Goal: Task Accomplishment & Management: Manage account settings

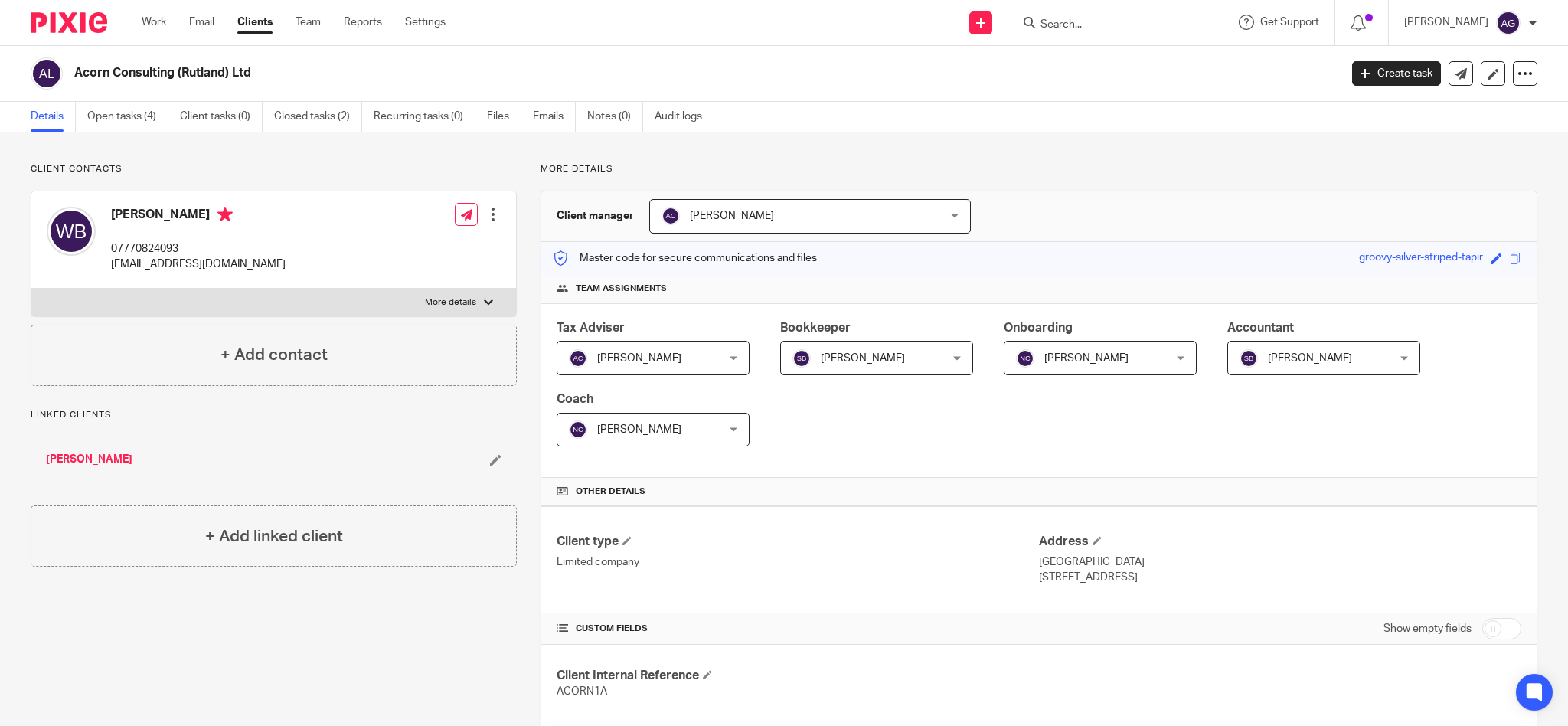
click at [1147, 15] on form at bounding box center [1120, 22] width 163 height 19
click at [1085, 23] on input "Search" at bounding box center [1108, 25] width 138 height 14
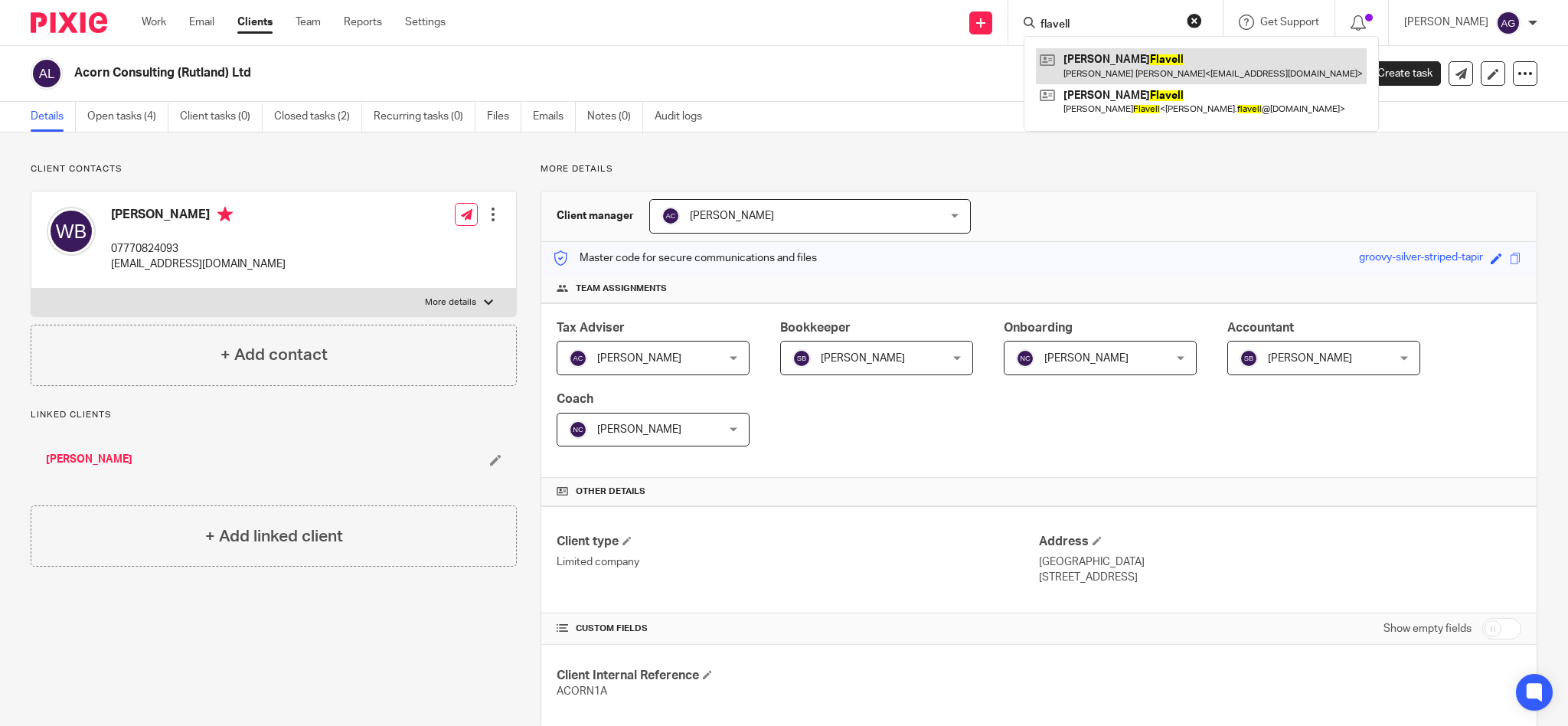
type input "flavell"
click at [1105, 56] on link at bounding box center [1201, 65] width 331 height 35
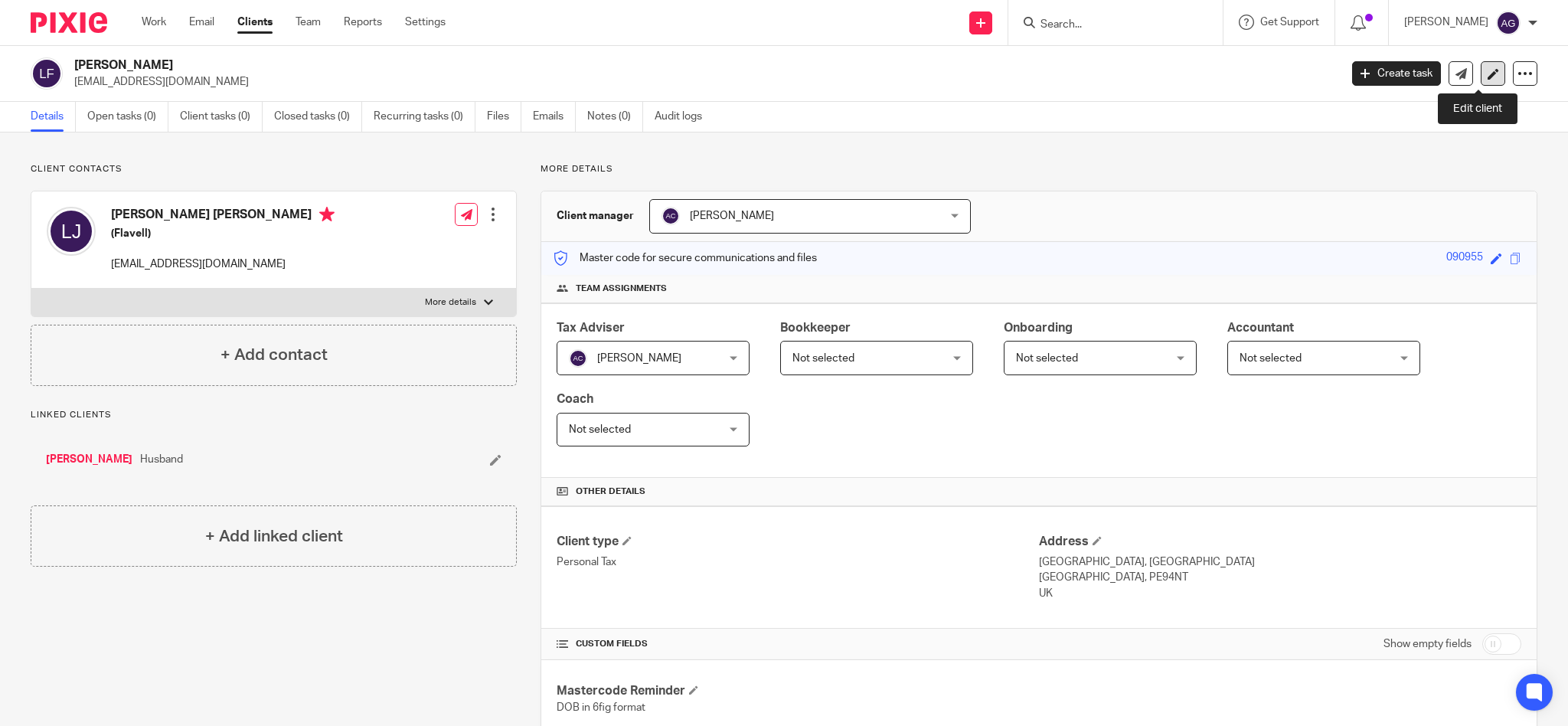
click at [1487, 70] on icon at bounding box center [1492, 73] width 11 height 11
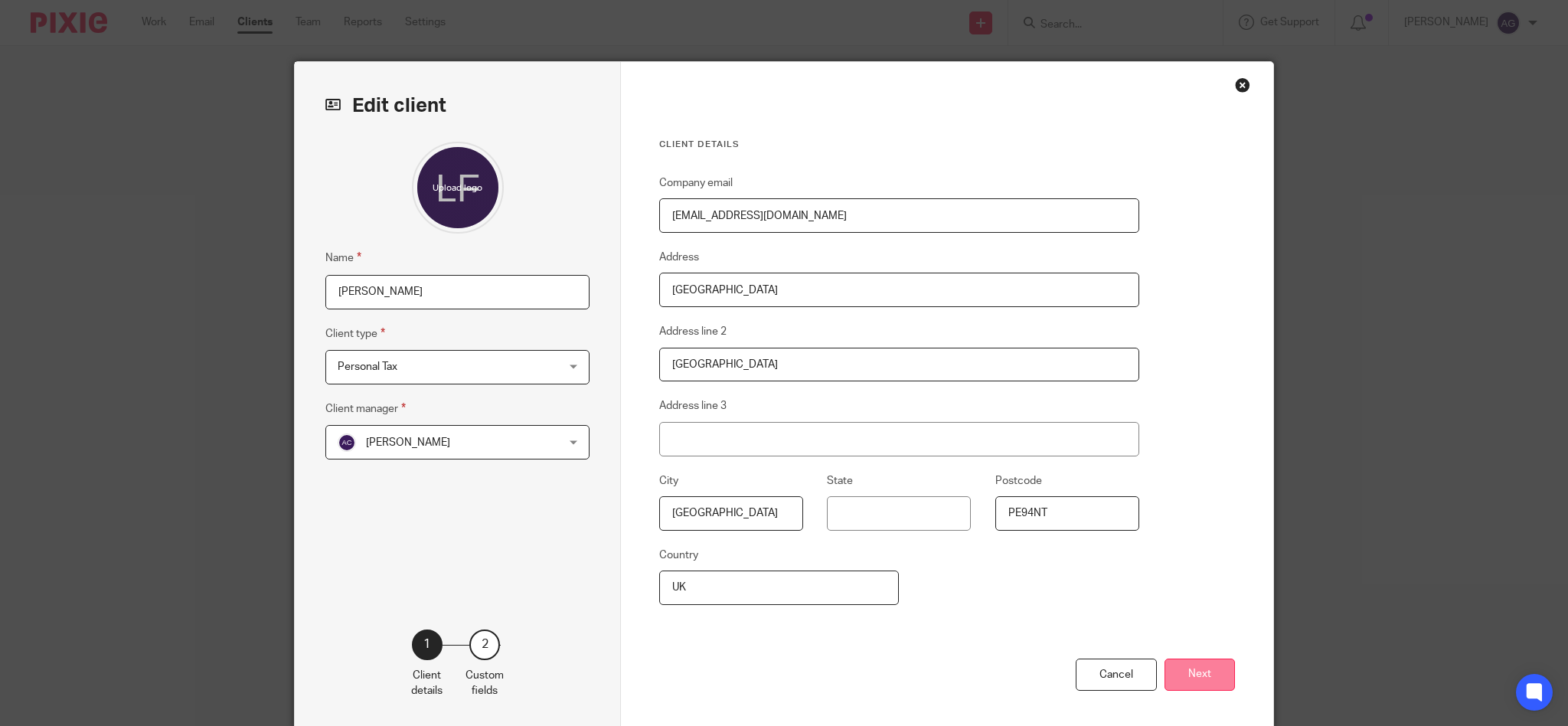
click at [1193, 677] on button "Next" at bounding box center [1199, 674] width 70 height 33
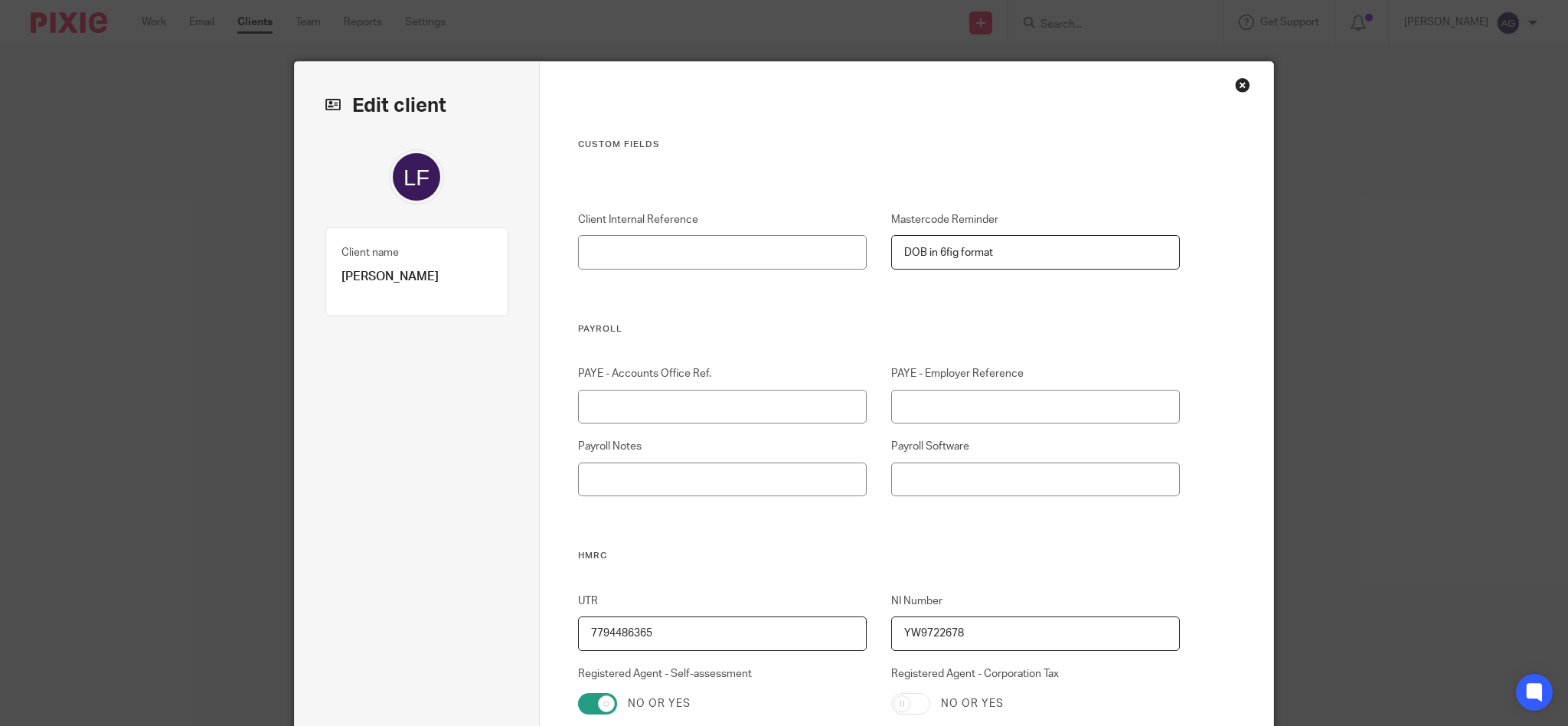
click at [1235, 83] on div "Close this dialog window" at bounding box center [1242, 84] width 15 height 15
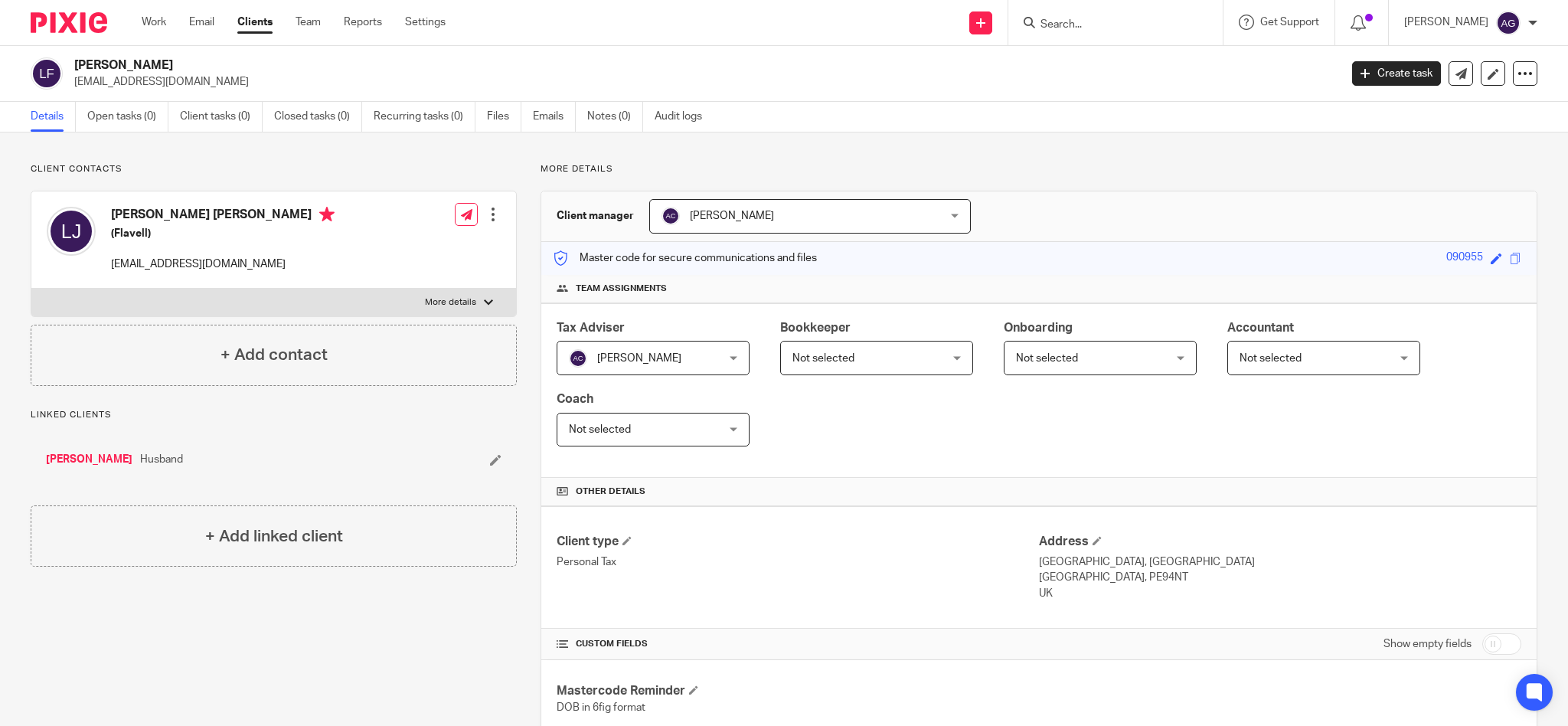
click at [67, 459] on link "[PERSON_NAME]" at bounding box center [89, 459] width 86 height 15
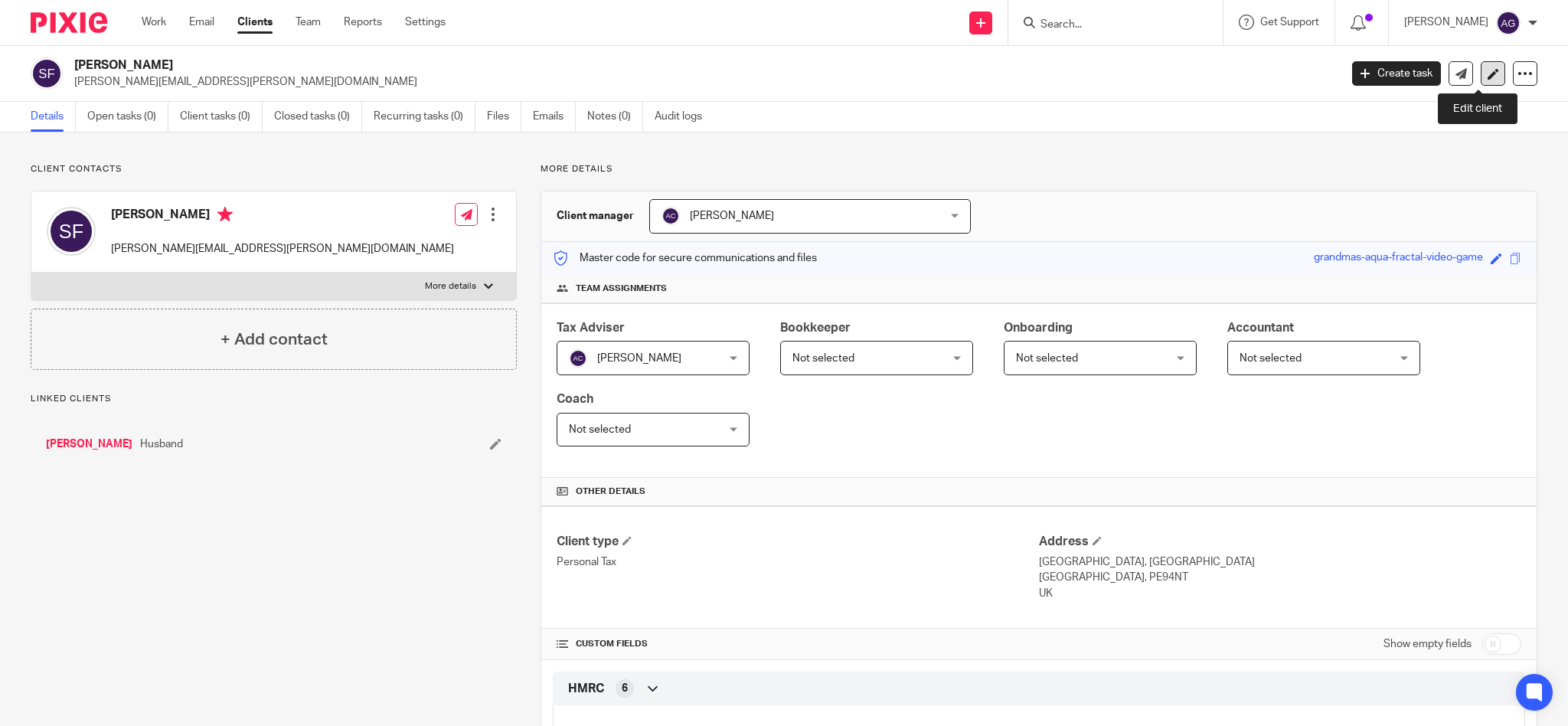
click at [1487, 70] on icon at bounding box center [1492, 73] width 11 height 11
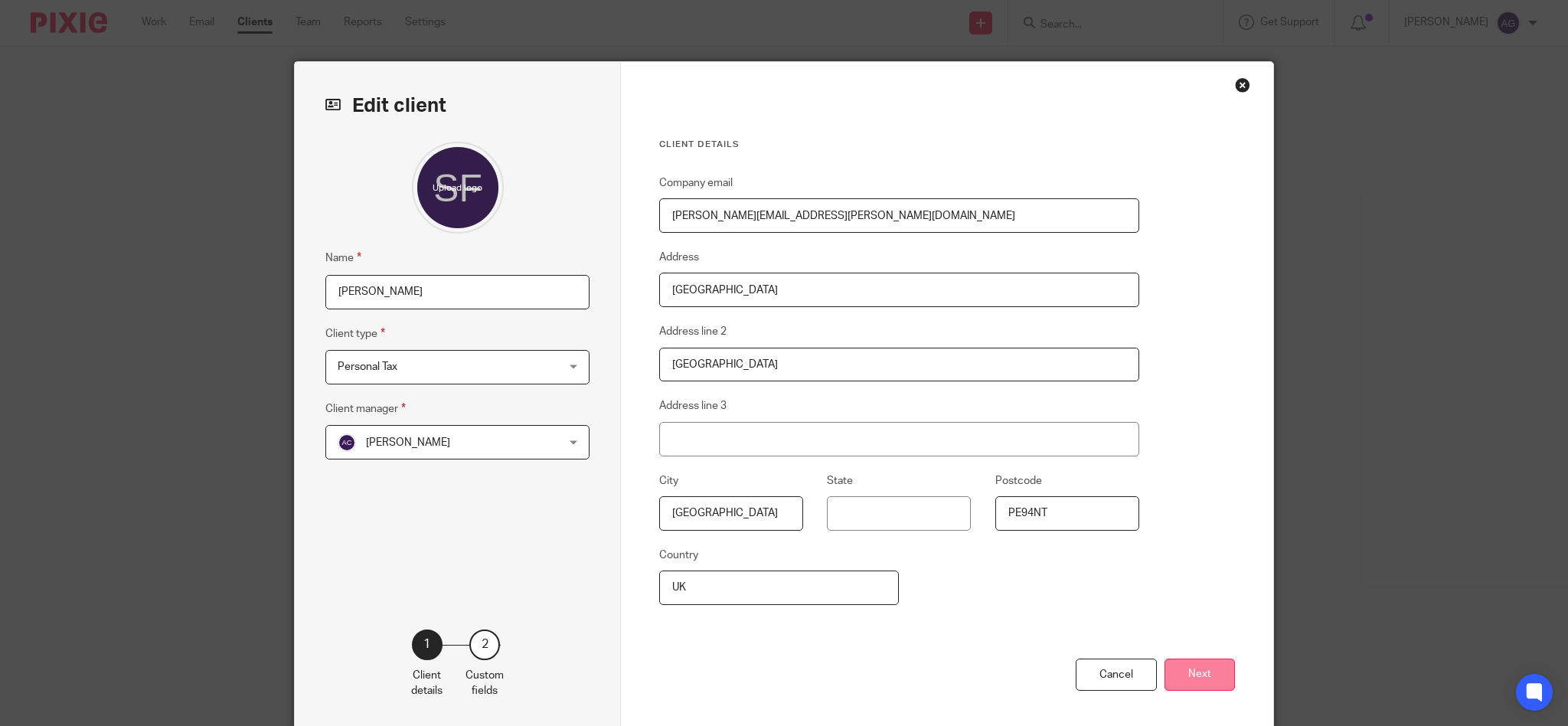
click at [1203, 673] on button "Next" at bounding box center [1199, 674] width 70 height 33
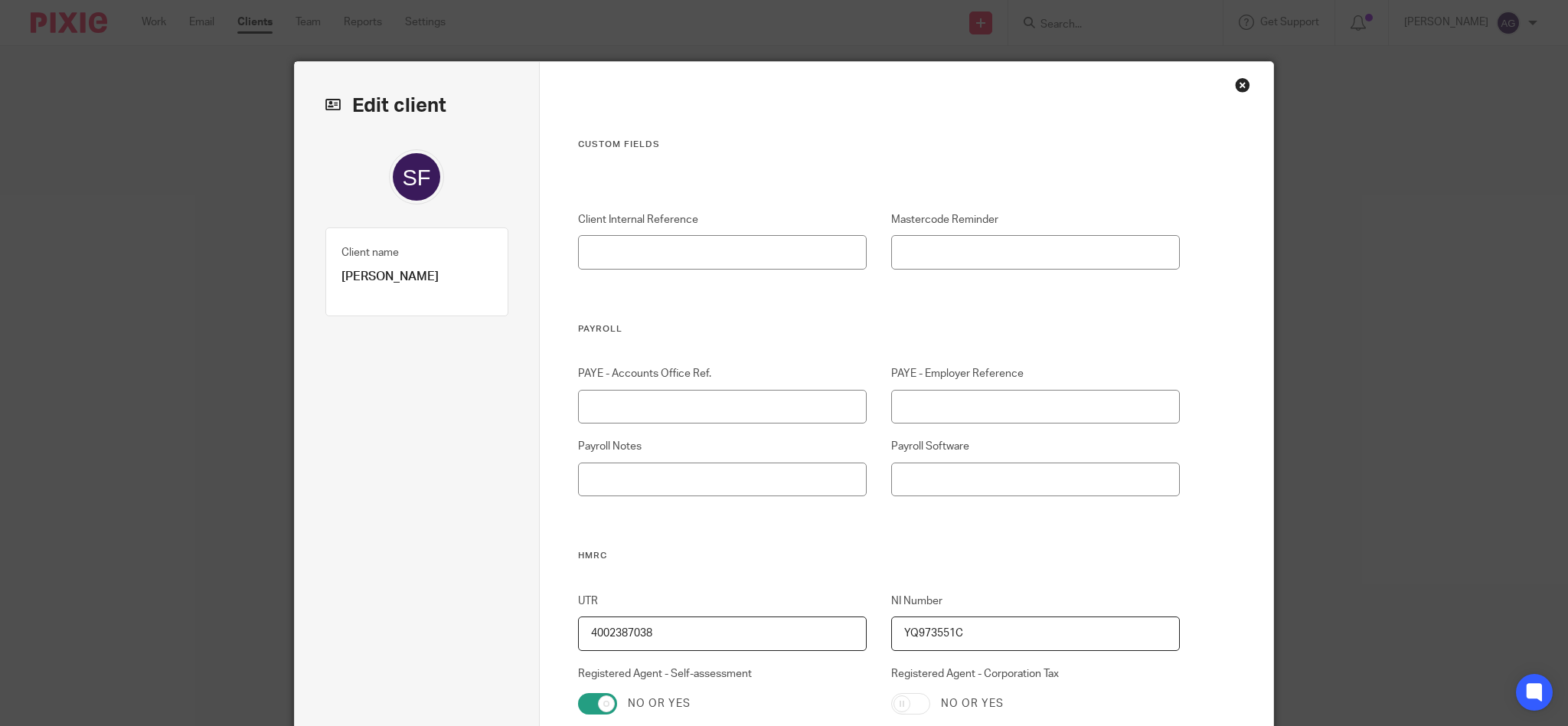
click at [1237, 83] on div "Close this dialog window" at bounding box center [1242, 84] width 15 height 15
